Goal: Submit feedback/report problem

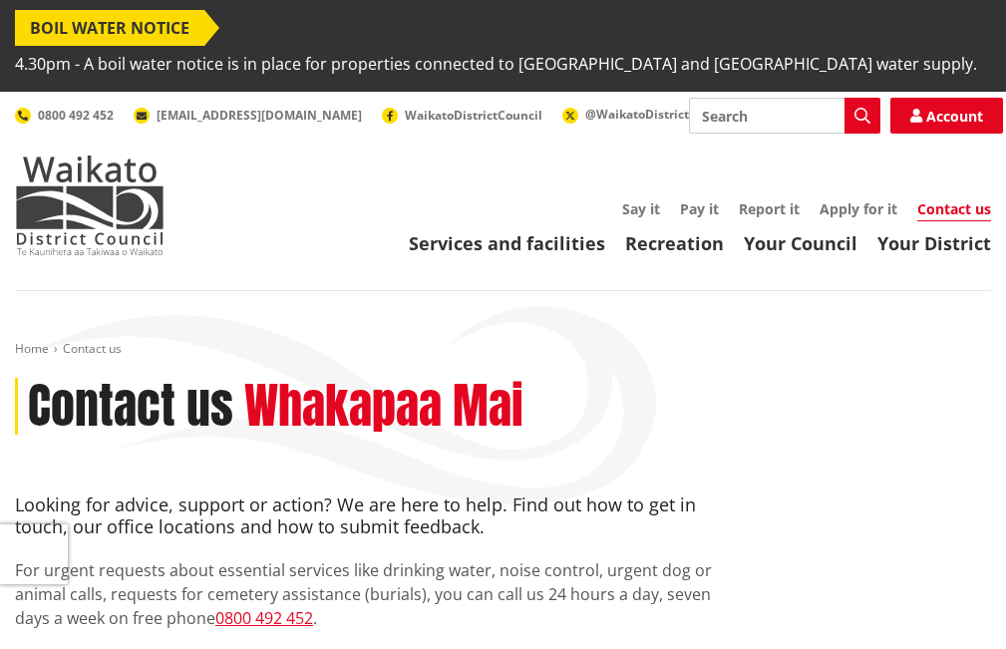
click at [937, 200] on link "Contact us" at bounding box center [955, 210] width 74 height 22
click at [586, 114] on span "@WaikatoDistrict" at bounding box center [638, 114] width 104 height 17
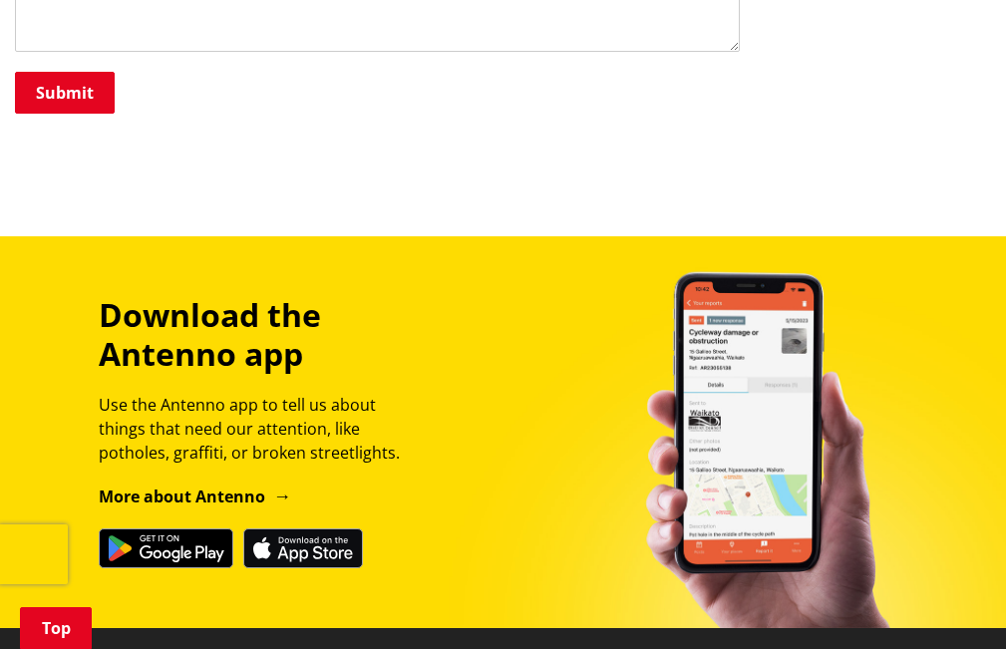
scroll to position [1366, 0]
